Goal: Information Seeking & Learning: Learn about a topic

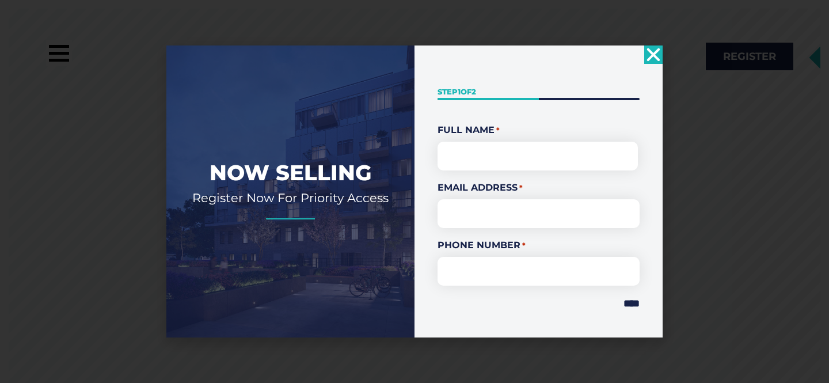
click at [649, 56] on icon "Close" at bounding box center [654, 55] width 18 height 18
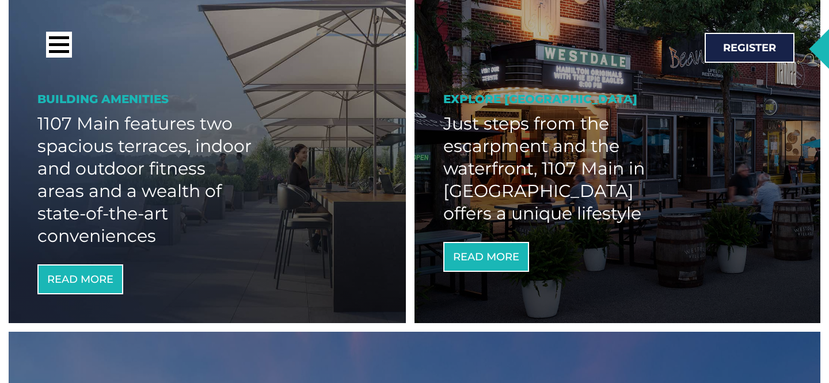
scroll to position [1151, 0]
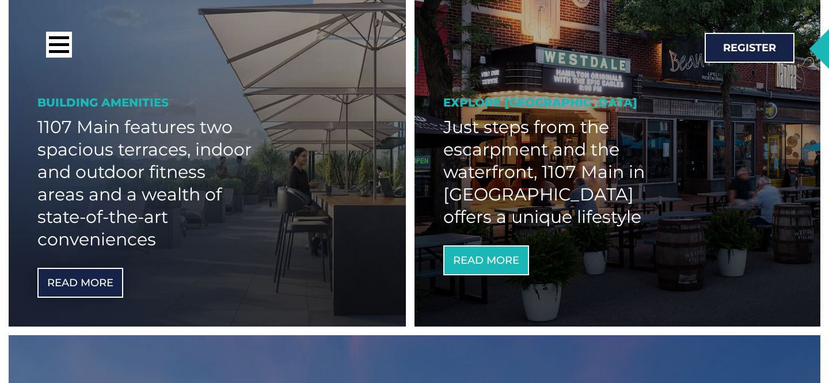
click at [92, 279] on span "Read More" at bounding box center [80, 283] width 66 height 10
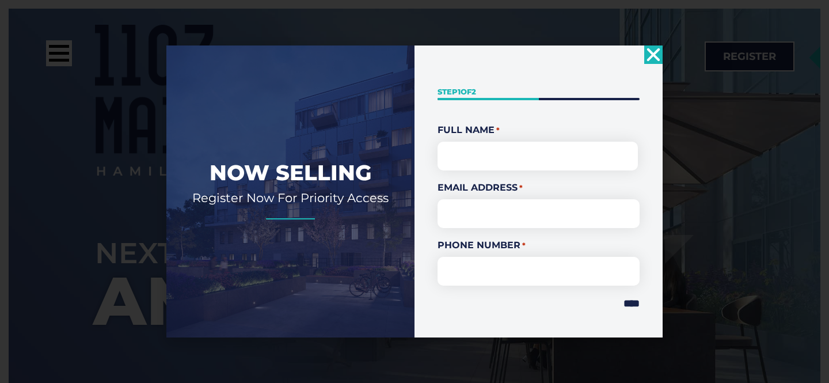
click at [654, 52] on use "Close" at bounding box center [653, 54] width 13 height 13
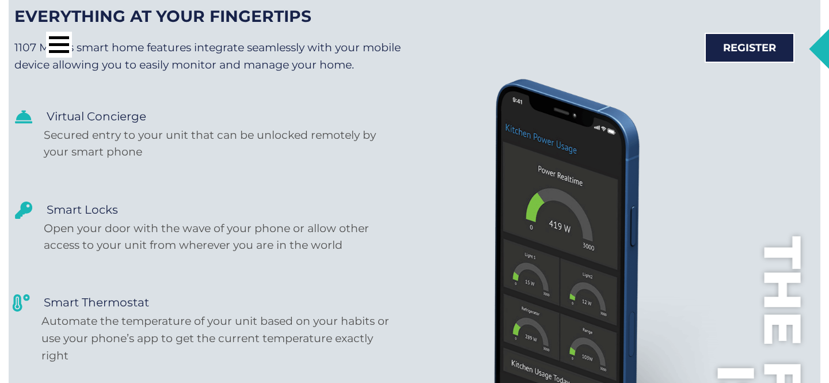
scroll to position [5440, 0]
